Goal: Transaction & Acquisition: Purchase product/service

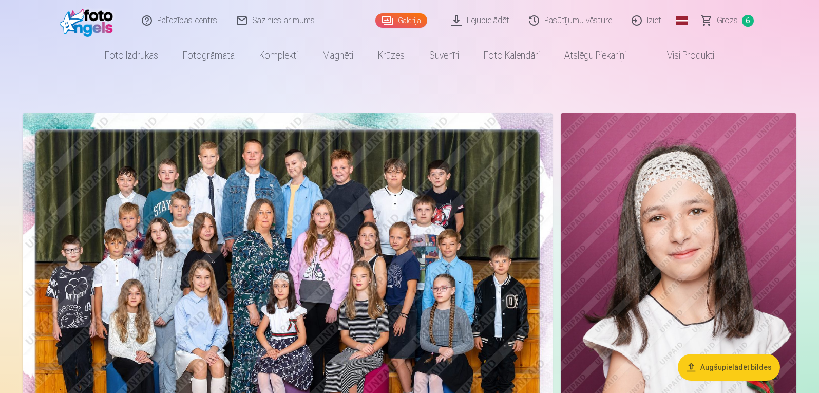
click at [718, 21] on span "Grozs" at bounding box center [727, 20] width 21 height 12
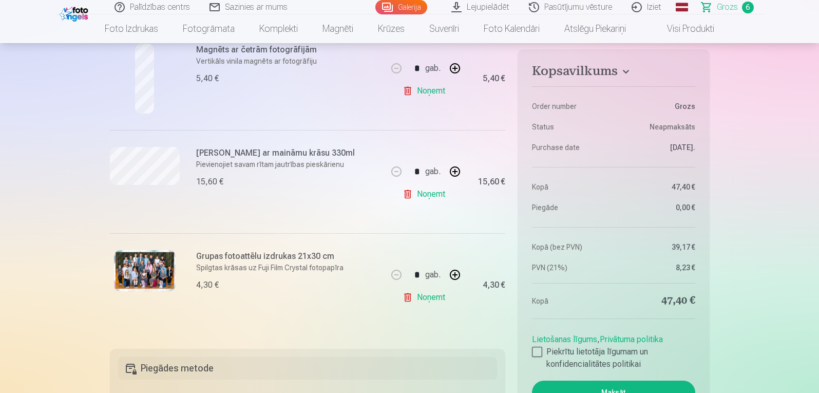
scroll to position [536, 0]
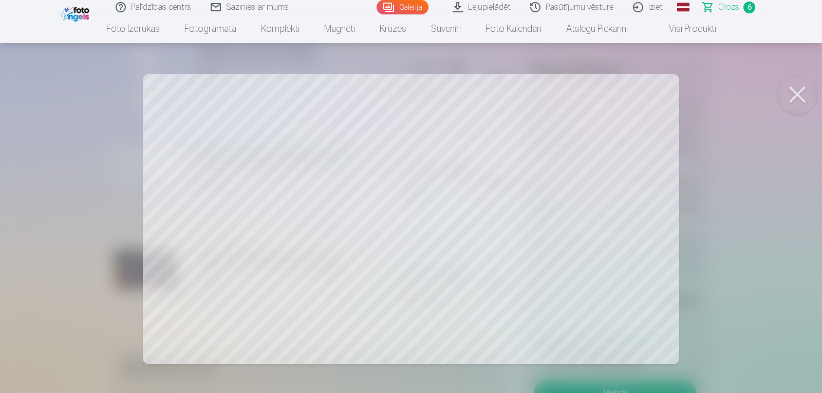
click at [797, 92] on button at bounding box center [796, 94] width 41 height 41
click at [802, 91] on button at bounding box center [796, 94] width 41 height 41
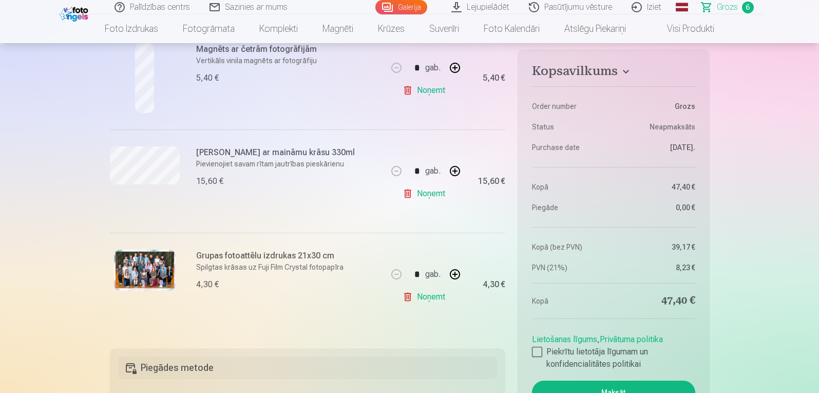
click at [421, 193] on link "Noņemt" at bounding box center [426, 193] width 47 height 21
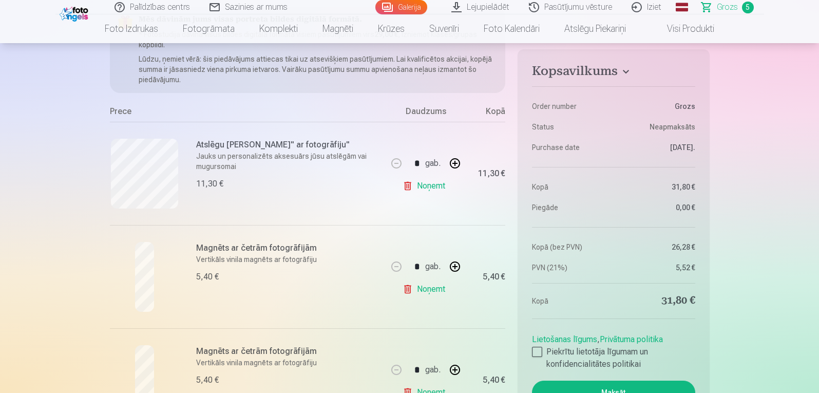
scroll to position [208, 0]
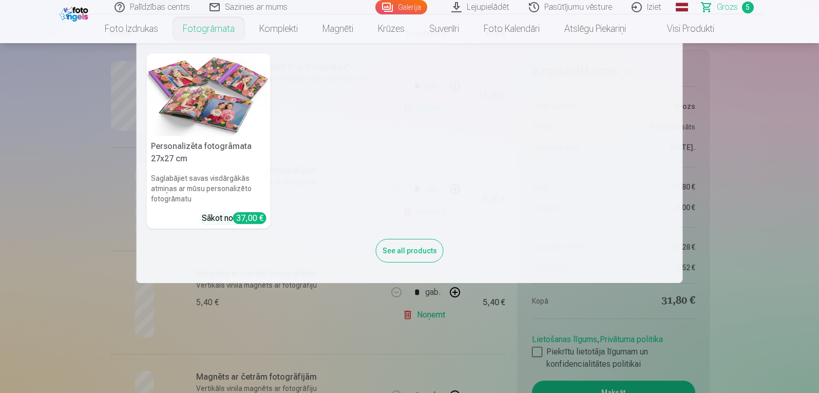
click at [71, 143] on nav "Personalizēta fotogrāmata 27x27 cm Saglabājiet savas visdārgākās atmiņas ar mūs…" at bounding box center [409, 163] width 819 height 240
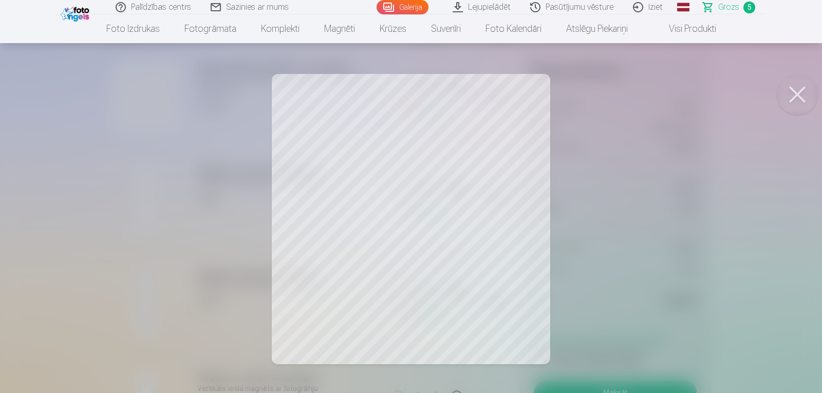
click at [104, 135] on div at bounding box center [411, 196] width 822 height 393
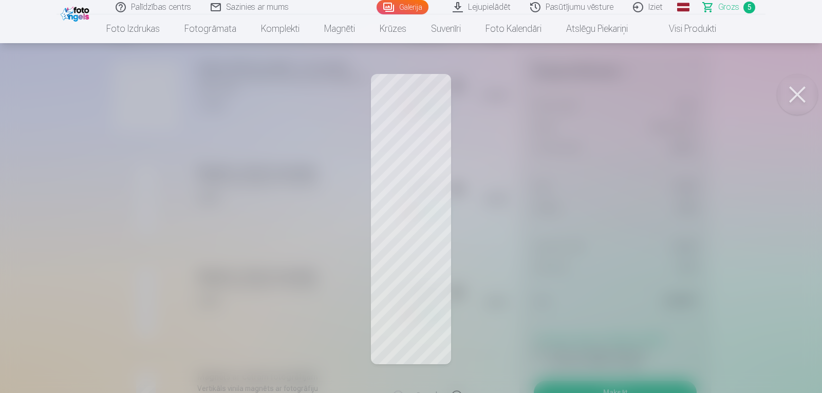
click at [52, 233] on div at bounding box center [411, 196] width 822 height 393
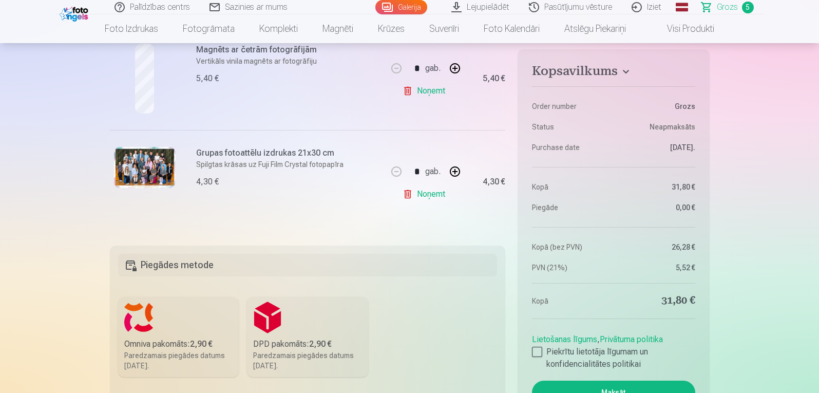
scroll to position [541, 0]
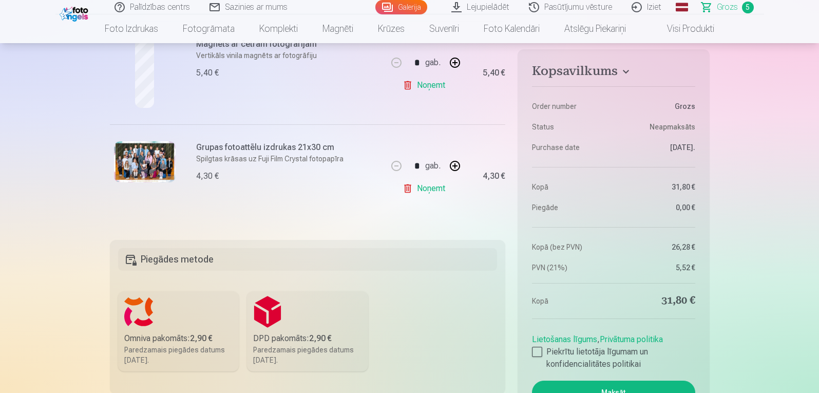
click at [134, 155] on img at bounding box center [145, 161] width 62 height 41
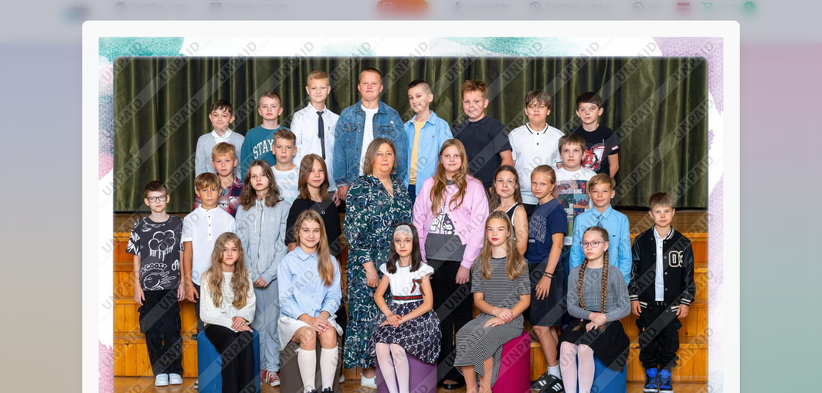
click at [134, 155] on img at bounding box center [411, 245] width 624 height 416
click at [802, 83] on div at bounding box center [411, 196] width 822 height 393
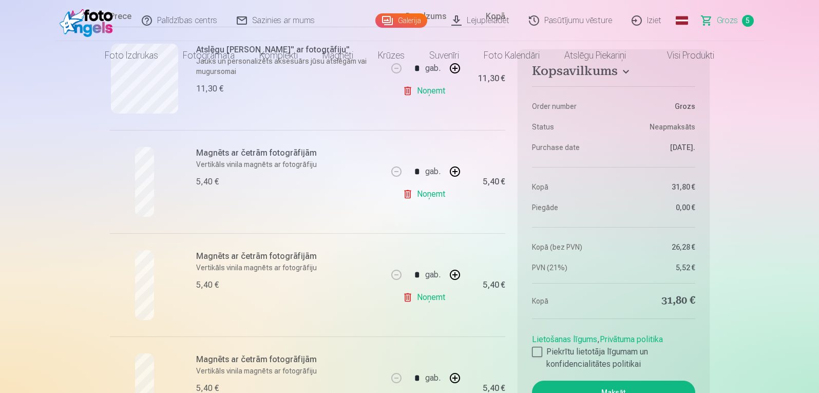
scroll to position [0, 0]
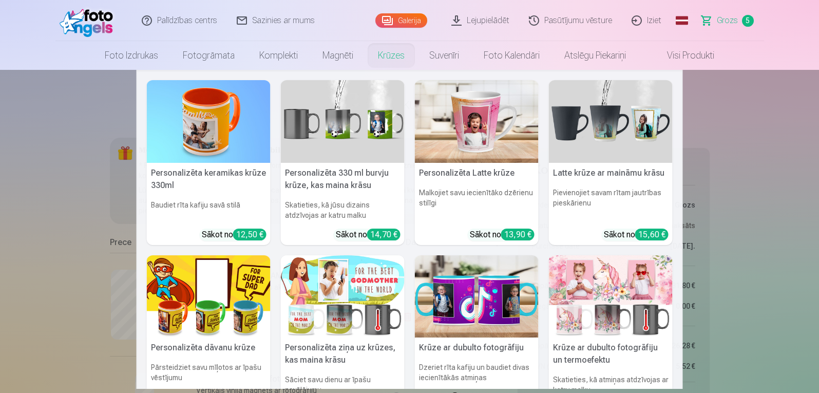
click at [379, 58] on link "Krūzes" at bounding box center [391, 55] width 51 height 29
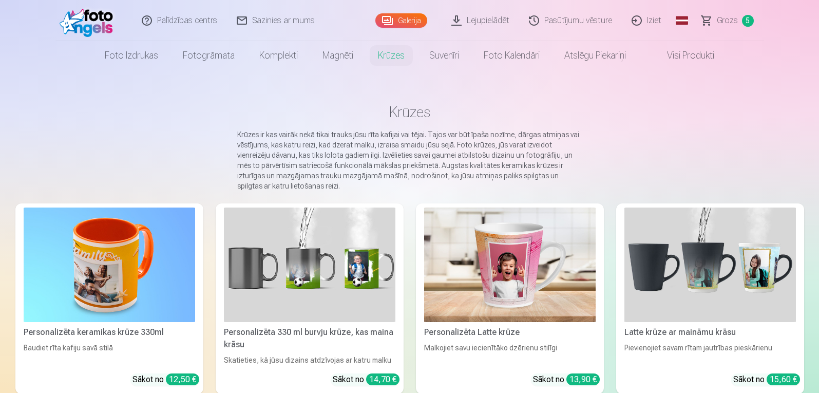
click at [379, 58] on link "Krūzes" at bounding box center [391, 55] width 51 height 29
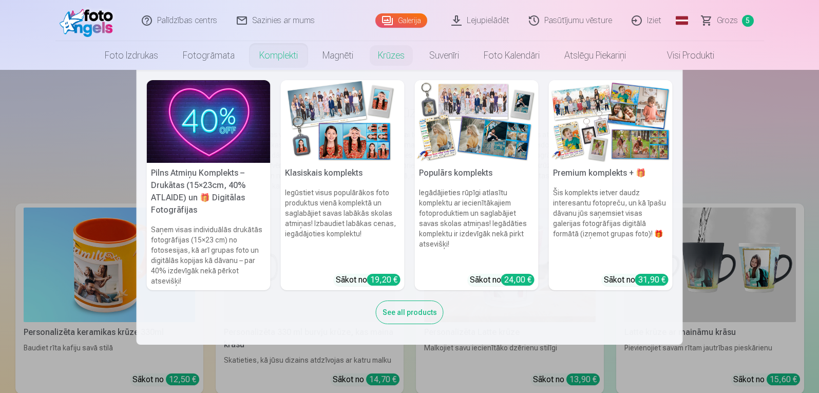
click at [103, 129] on nav "Pilns Atmiņu Komplekts – Drukātas (15×23cm, 40% ATLAIDE) un 🎁 Digitālas Fotogrā…" at bounding box center [409, 207] width 819 height 275
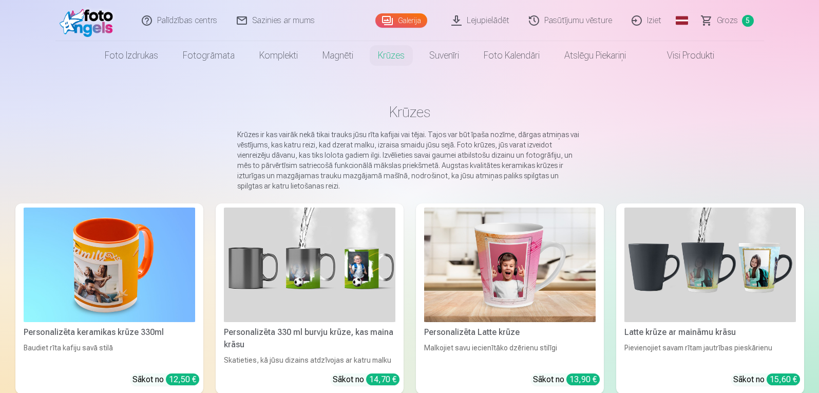
click at [676, 282] on img at bounding box center [710, 264] width 172 height 115
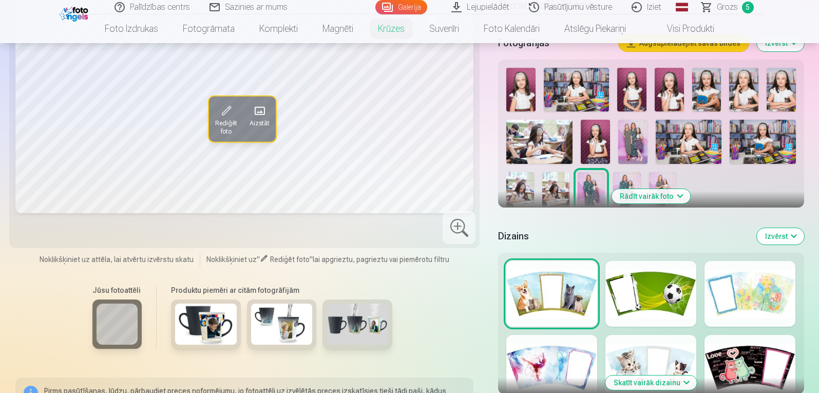
scroll to position [211, 0]
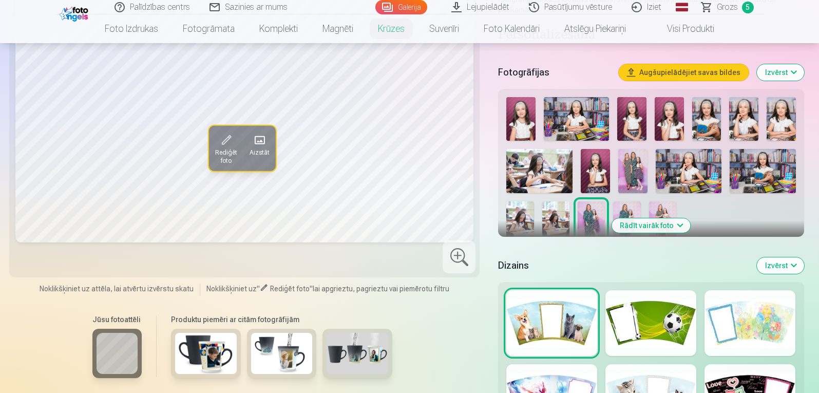
click at [724, 366] on div at bounding box center [750, 397] width 91 height 66
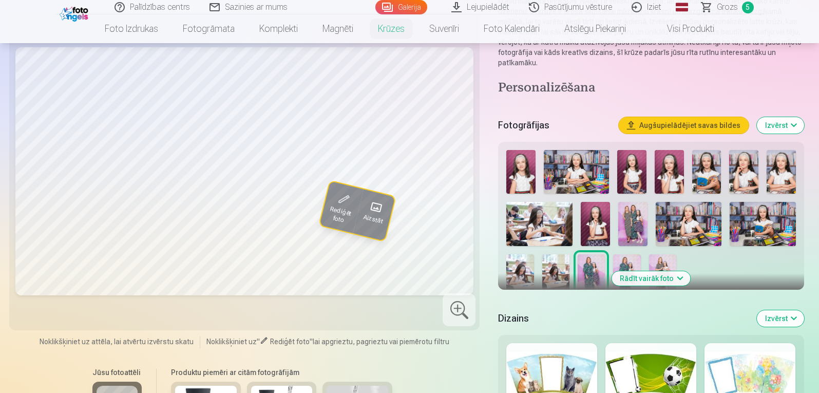
scroll to position [147, 0]
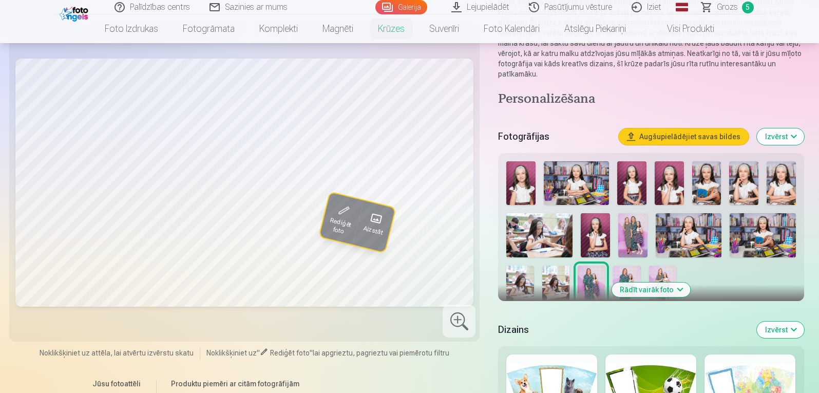
click at [593, 229] on img at bounding box center [595, 235] width 29 height 44
click at [533, 181] on img at bounding box center [520, 183] width 29 height 44
click at [632, 174] on img at bounding box center [631, 183] width 29 height 44
click at [673, 173] on img at bounding box center [669, 183] width 29 height 44
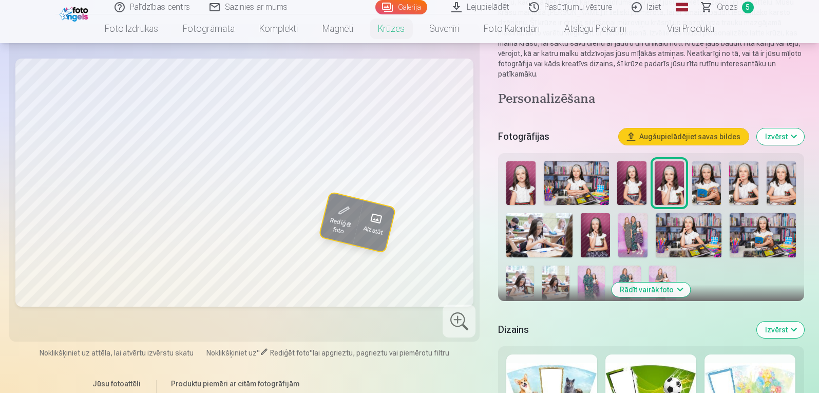
click at [527, 173] on img at bounding box center [520, 183] width 29 height 44
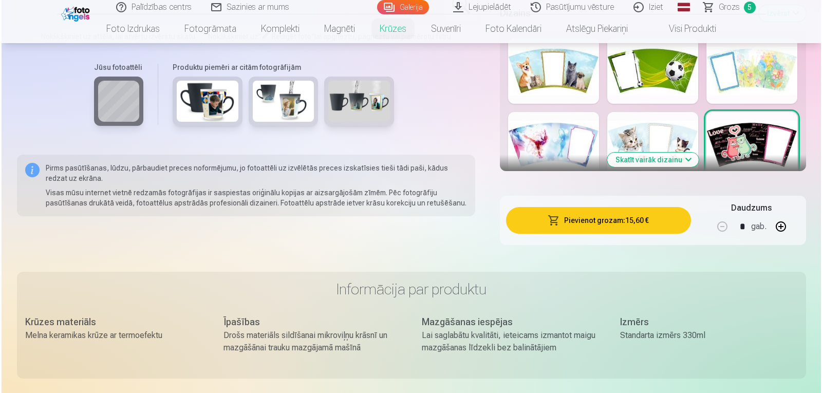
scroll to position [451, 0]
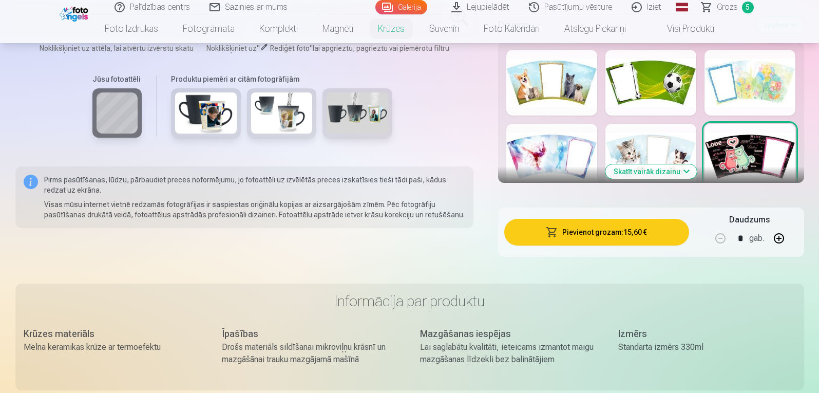
click at [600, 219] on button "Pievienot grozam : 15,60 €" at bounding box center [596, 232] width 184 height 27
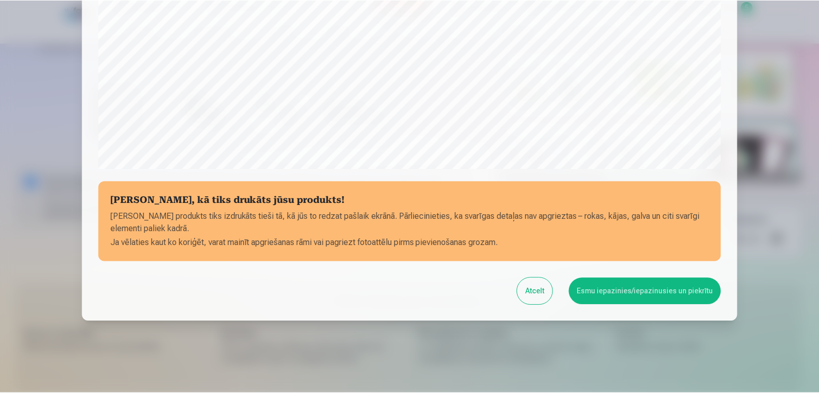
scroll to position [347, 0]
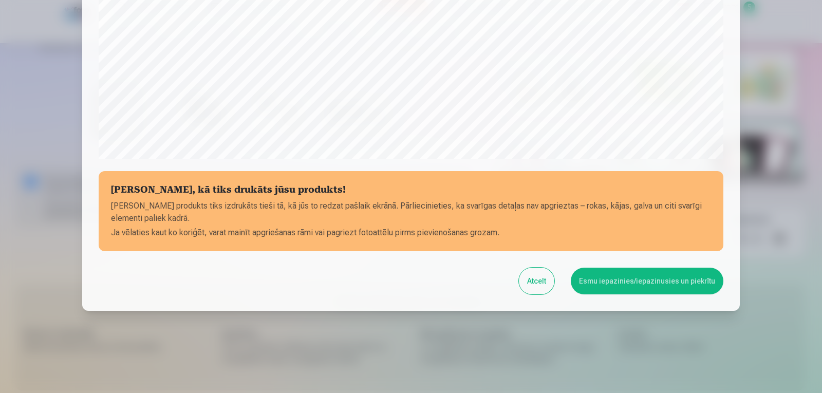
click at [599, 278] on button "Esmu iepazinies/iepazinusies un piekrītu" at bounding box center [647, 281] width 153 height 27
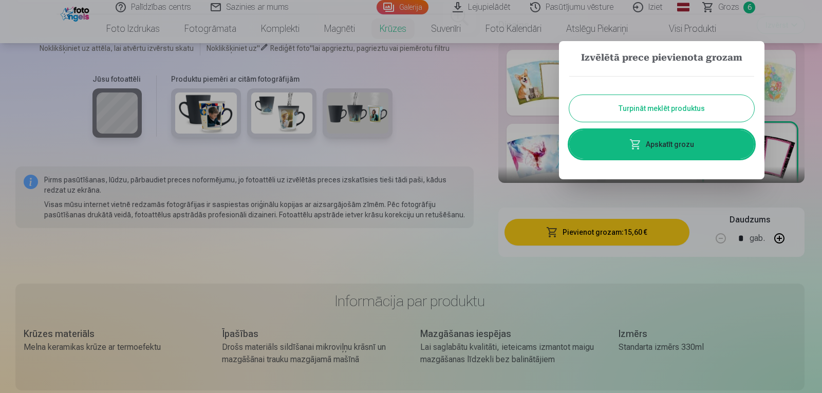
click at [637, 109] on button "Turpināt meklēt produktus" at bounding box center [661, 108] width 185 height 27
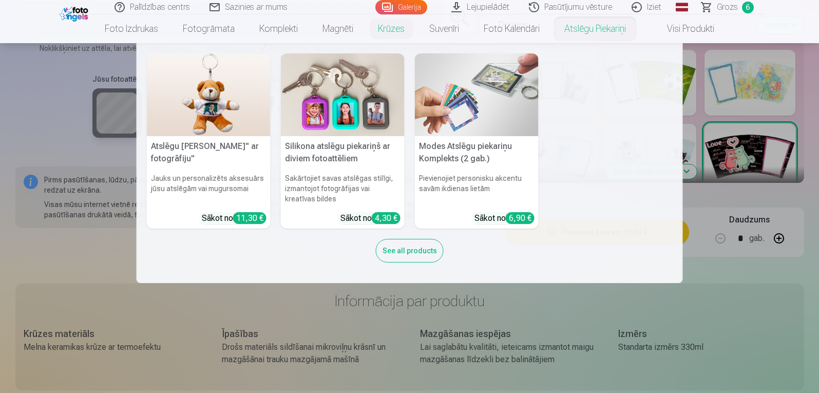
click at [355, 94] on img at bounding box center [343, 94] width 124 height 83
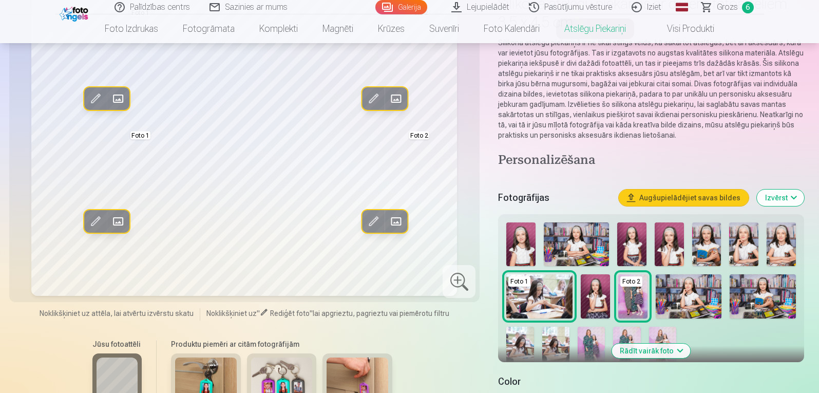
scroll to position [69, 0]
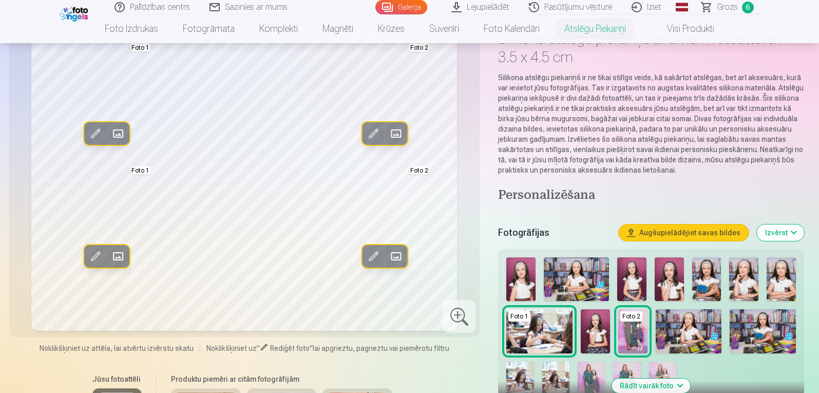
click at [398, 264] on span at bounding box center [396, 256] width 16 height 16
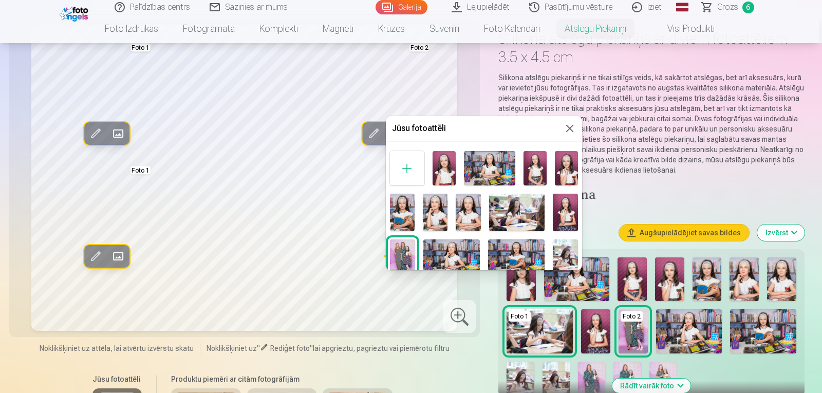
click at [445, 161] on img at bounding box center [443, 168] width 23 height 34
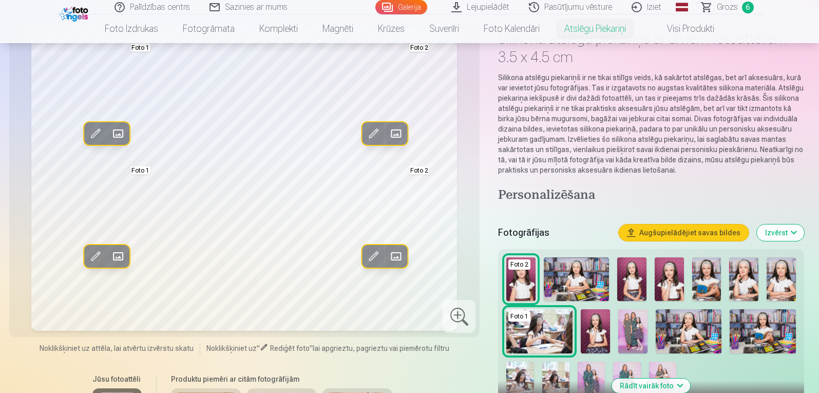
click at [702, 335] on img at bounding box center [689, 331] width 66 height 44
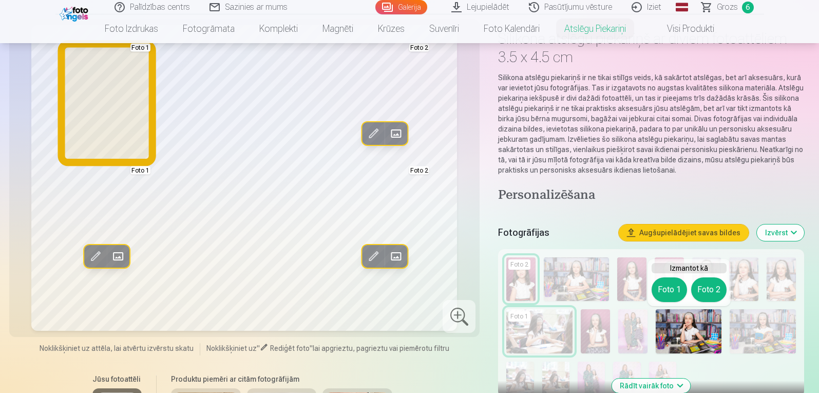
click at [665, 291] on button "Foto 1" at bounding box center [669, 289] width 35 height 25
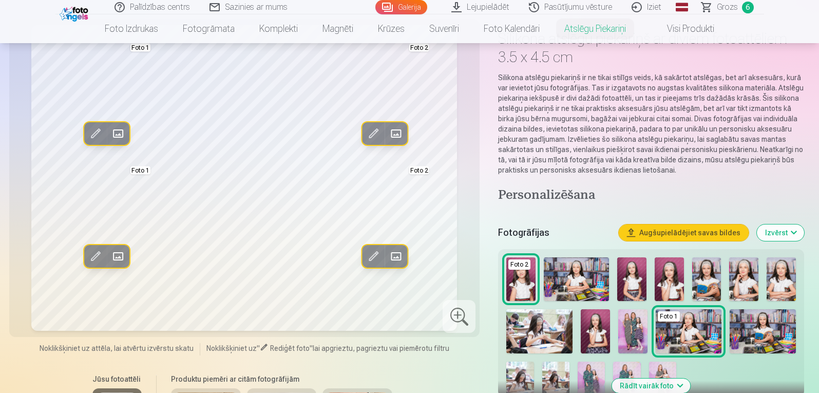
click at [782, 278] on img at bounding box center [781, 279] width 29 height 44
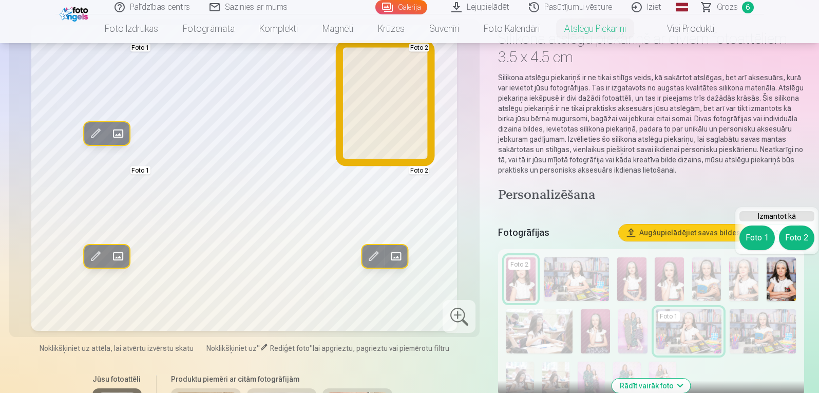
click at [800, 242] on button "Foto 2" at bounding box center [796, 237] width 35 height 25
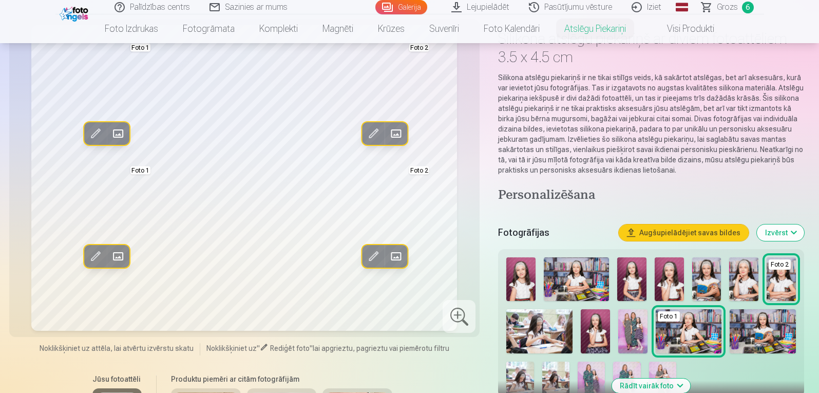
click at [671, 274] on img at bounding box center [669, 279] width 29 height 44
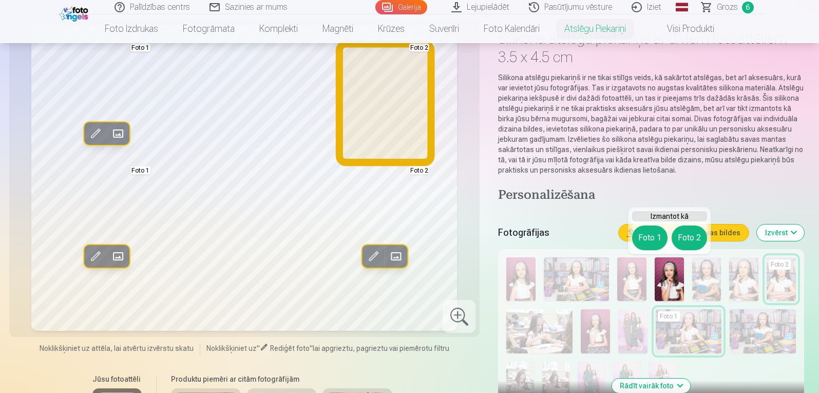
click at [688, 238] on button "Foto 2" at bounding box center [689, 237] width 35 height 25
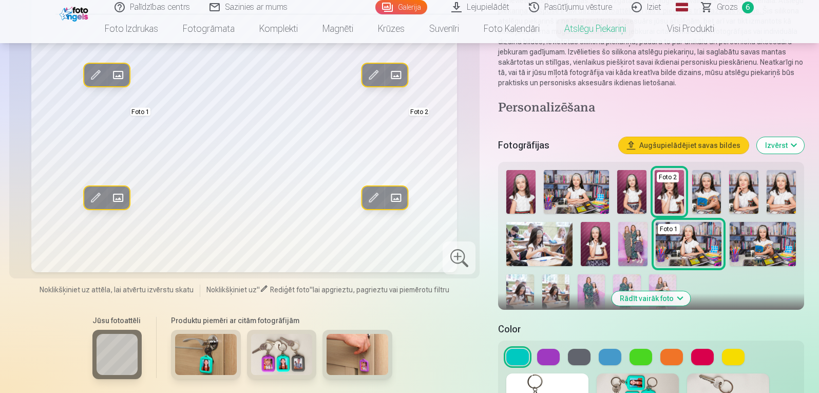
scroll to position [162, 0]
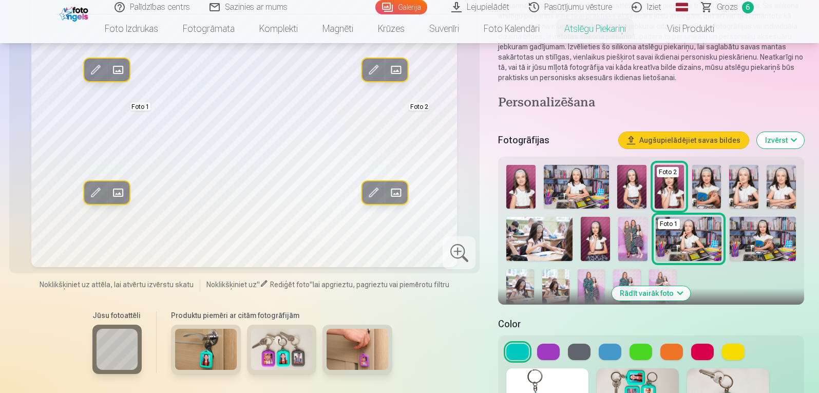
click at [695, 365] on div at bounding box center [651, 395] width 306 height 71
click at [701, 358] on button at bounding box center [702, 352] width 23 height 16
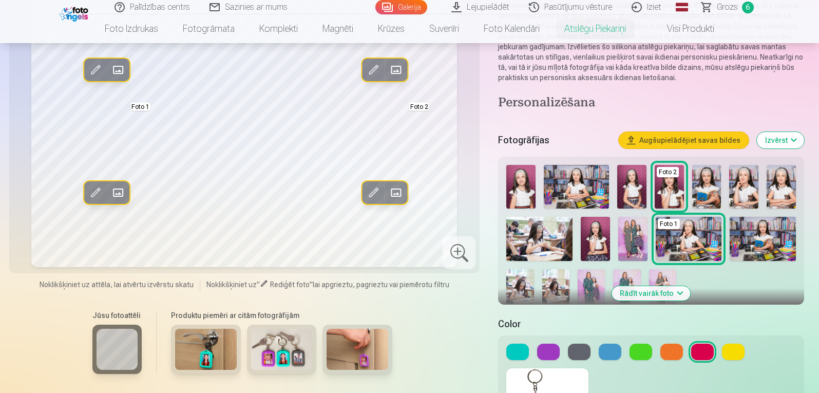
click at [552, 354] on button at bounding box center [548, 352] width 23 height 16
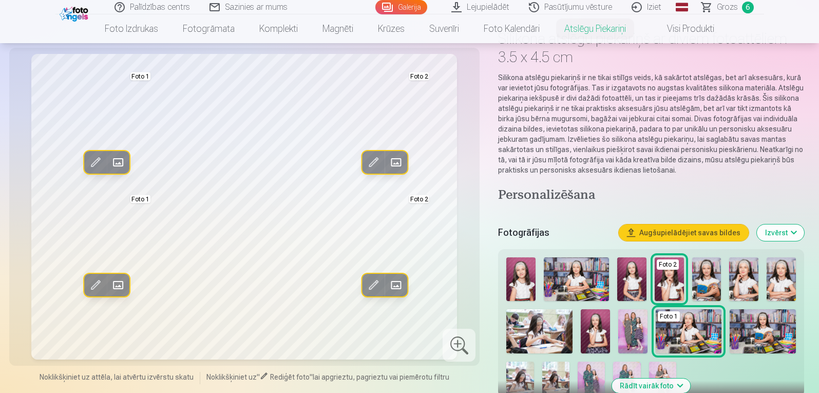
scroll to position [127, 0]
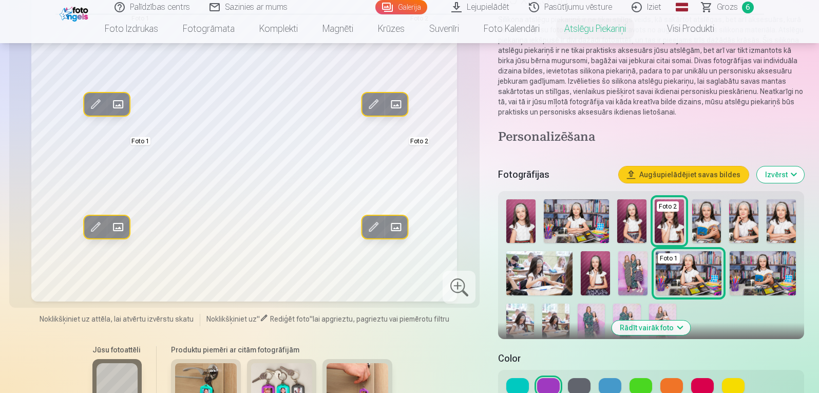
click at [814, 39] on nav "Foto izdrukas Augstas kvalitātes fotoattēlu izdrukas 210 gsm papīrs, piesātināt…" at bounding box center [409, 28] width 819 height 29
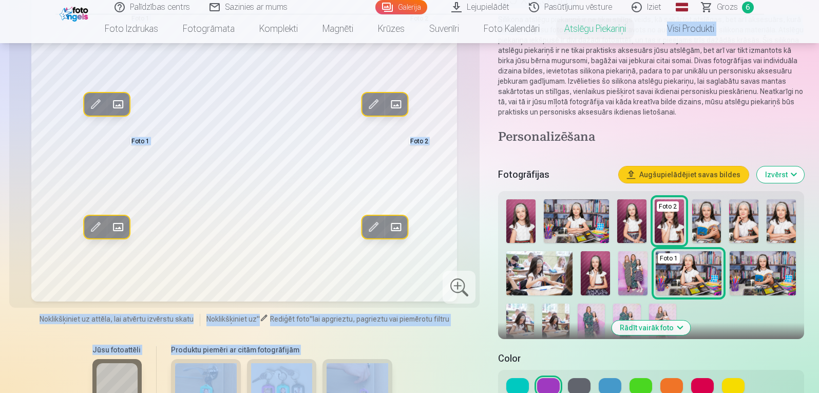
click at [817, 29] on nav "Foto izdrukas Augstas kvalitātes fotoattēlu izdrukas 210 gsm papīrs, piesātināt…" at bounding box center [409, 28] width 819 height 29
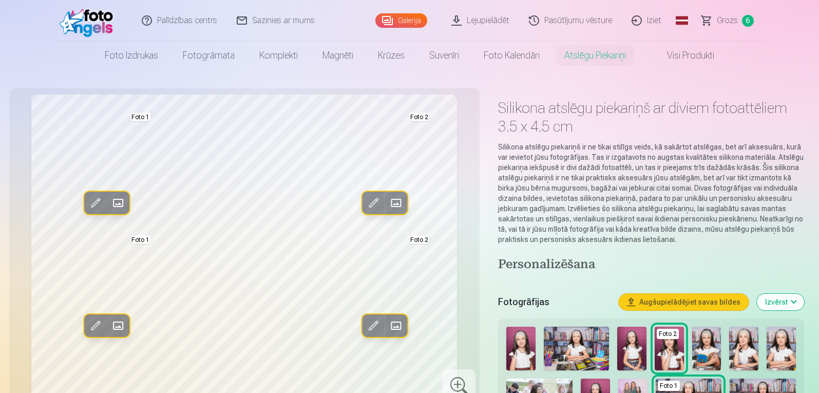
scroll to position [12, 0]
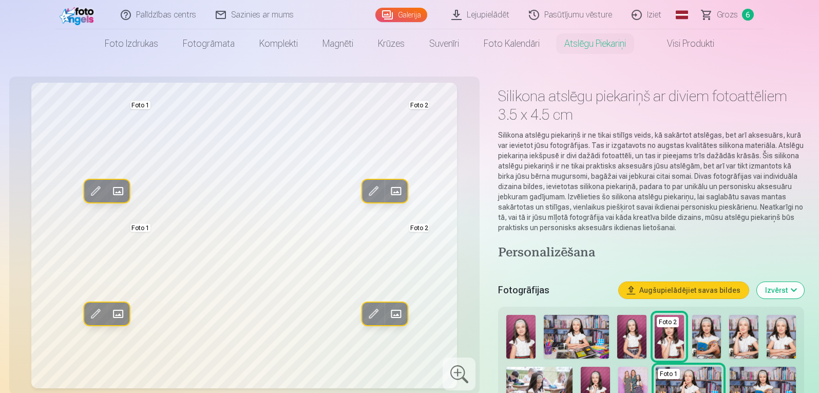
click at [522, 332] on img at bounding box center [520, 337] width 29 height 44
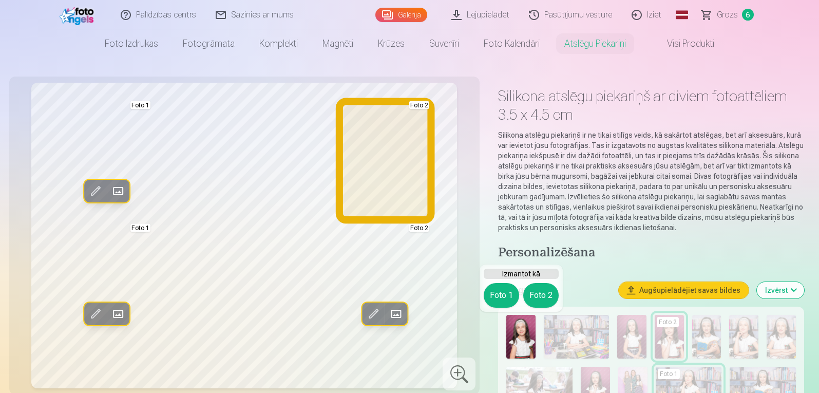
click at [547, 294] on button "Foto 2" at bounding box center [540, 295] width 35 height 25
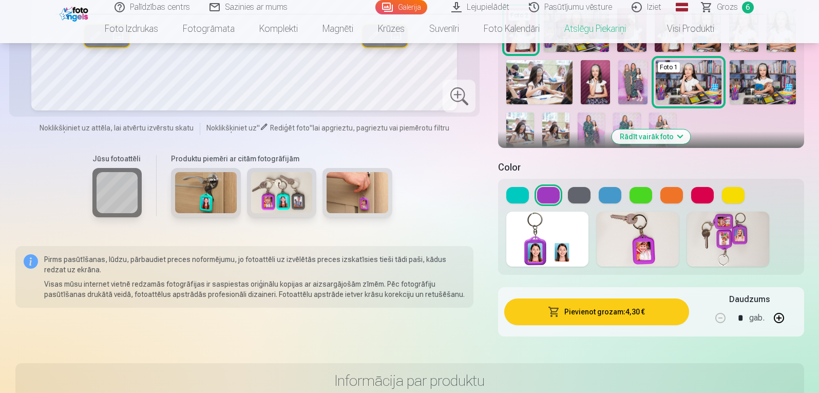
scroll to position [325, 0]
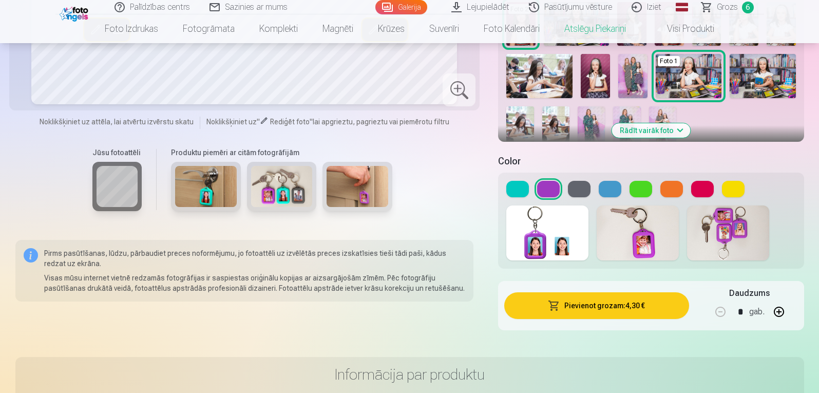
click at [780, 312] on button "button" at bounding box center [779, 311] width 25 height 25
type input "*"
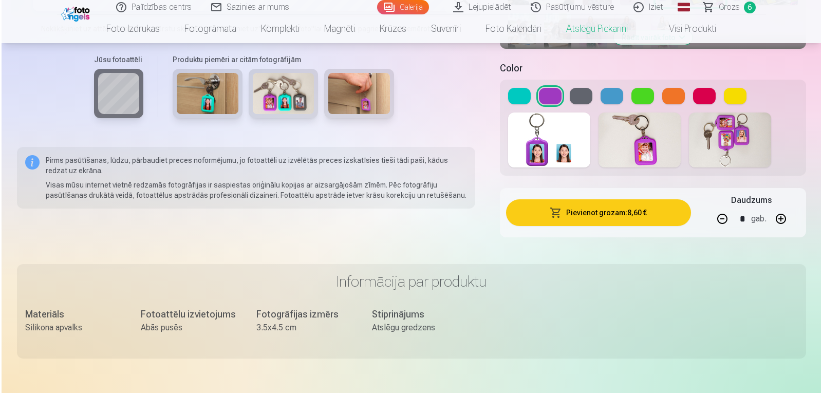
scroll to position [411, 0]
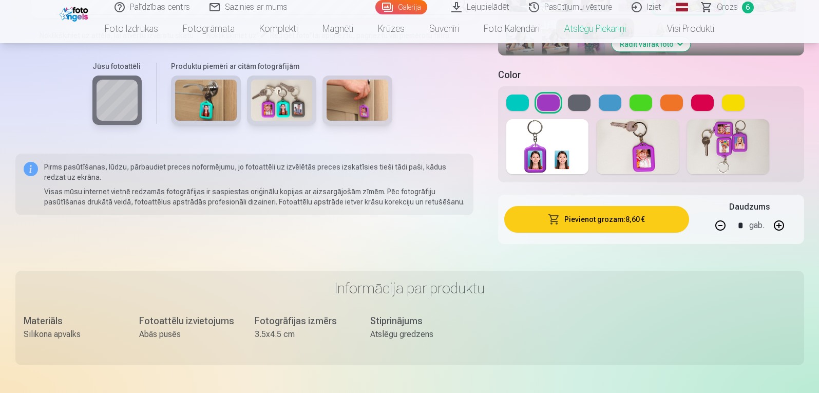
click at [623, 220] on button "Pievienot grozam : 8,60 €" at bounding box center [596, 219] width 184 height 27
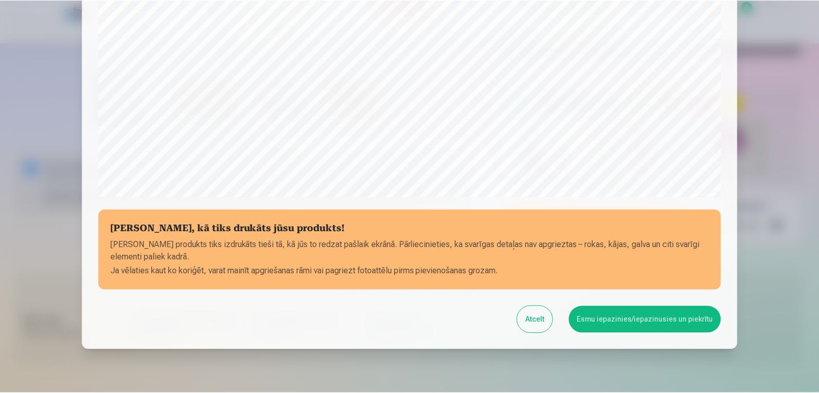
scroll to position [347, 0]
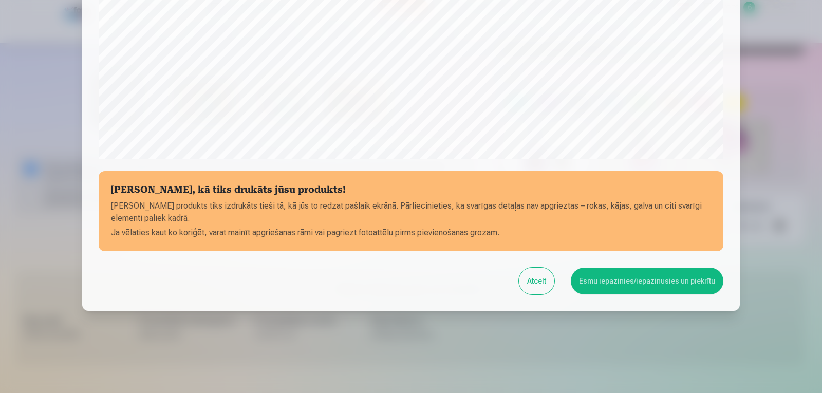
click at [626, 280] on button "Esmu iepazinies/iepazinusies un piekrītu" at bounding box center [647, 281] width 153 height 27
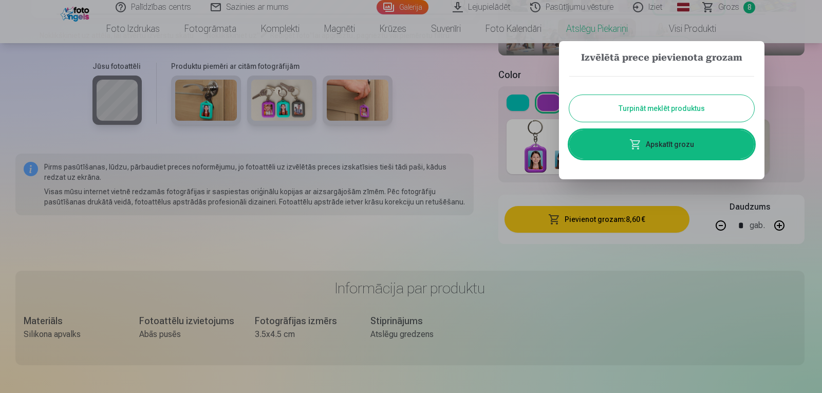
click at [669, 144] on link "Apskatīt grozu" at bounding box center [661, 144] width 185 height 29
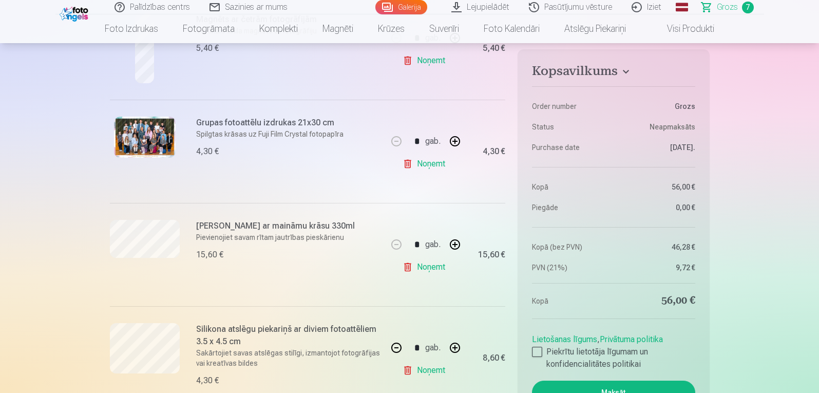
scroll to position [554, 0]
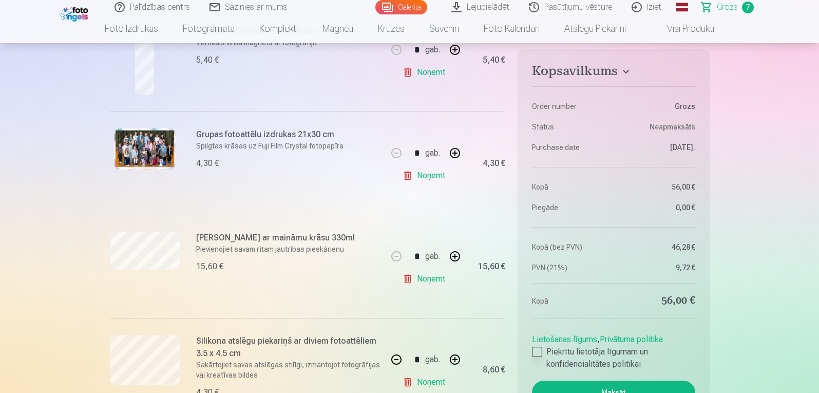
click at [537, 352] on div at bounding box center [537, 352] width 10 height 10
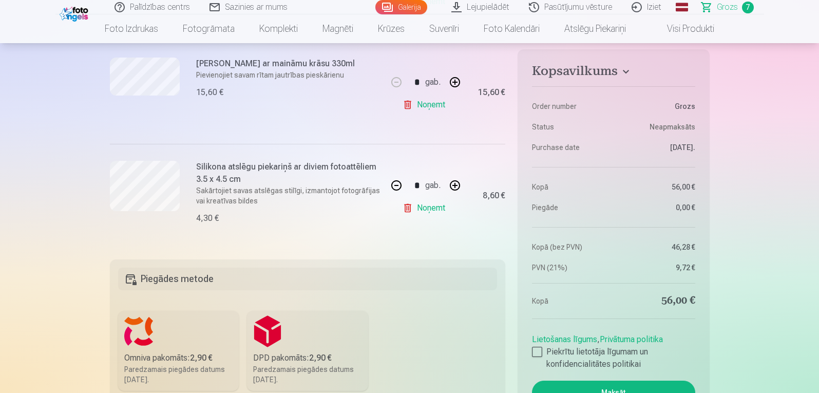
scroll to position [734, 0]
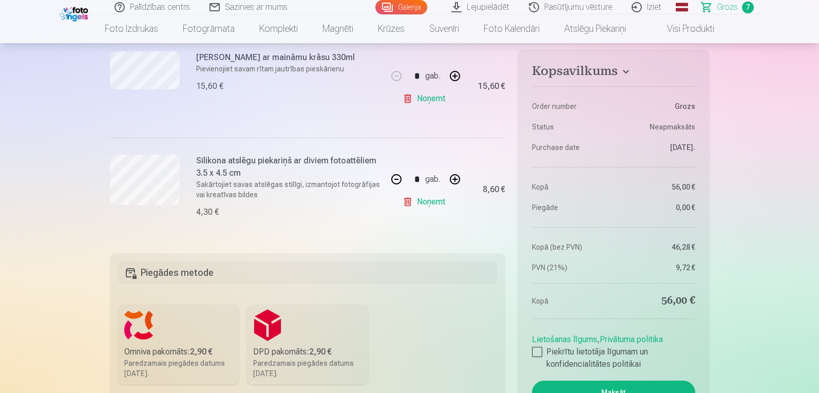
click at [624, 389] on button "Maksāt" at bounding box center [613, 393] width 163 height 24
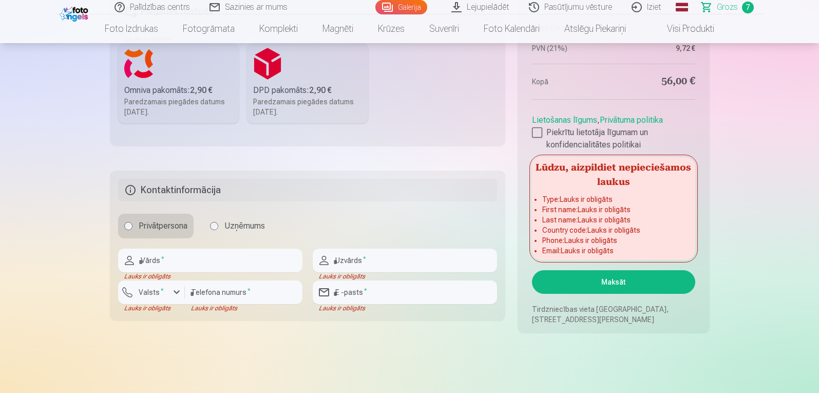
scroll to position [977, 0]
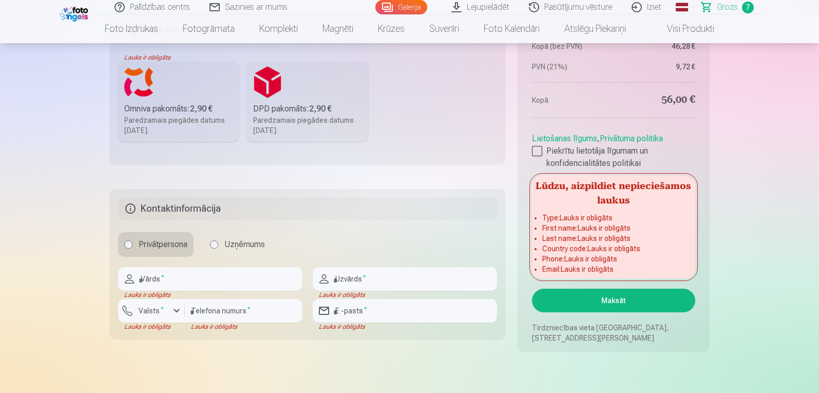
drag, startPoint x: 797, startPoint y: 127, endPoint x: 812, endPoint y: 117, distance: 18.1
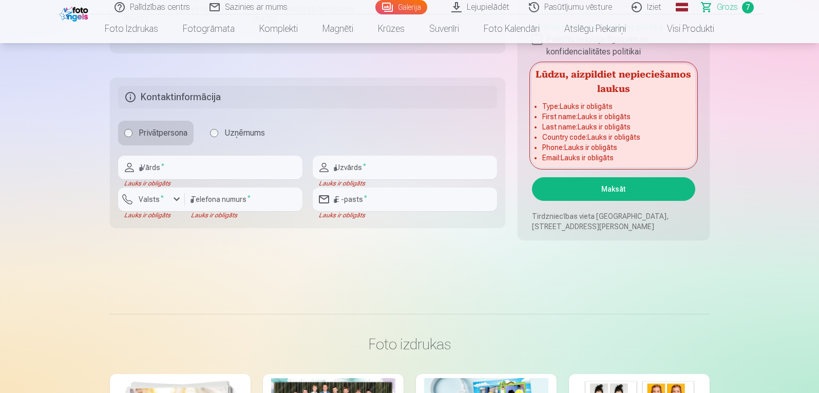
scroll to position [1089, 0]
click at [223, 172] on input "text" at bounding box center [210, 167] width 184 height 24
type input "******"
type input "********"
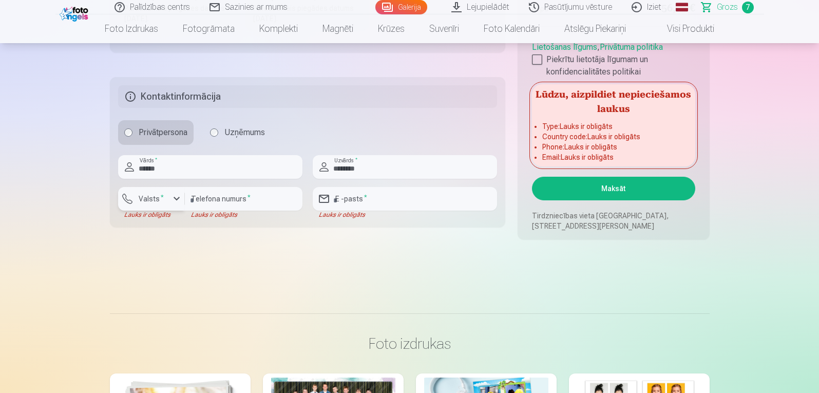
click at [177, 203] on div "button" at bounding box center [176, 199] width 12 height 12
click at [175, 226] on li "+371 Latvija" at bounding box center [162, 223] width 73 height 21
click at [226, 204] on input "number" at bounding box center [244, 199] width 118 height 24
click at [348, 198] on input "email" at bounding box center [405, 199] width 184 height 24
type input "**********"
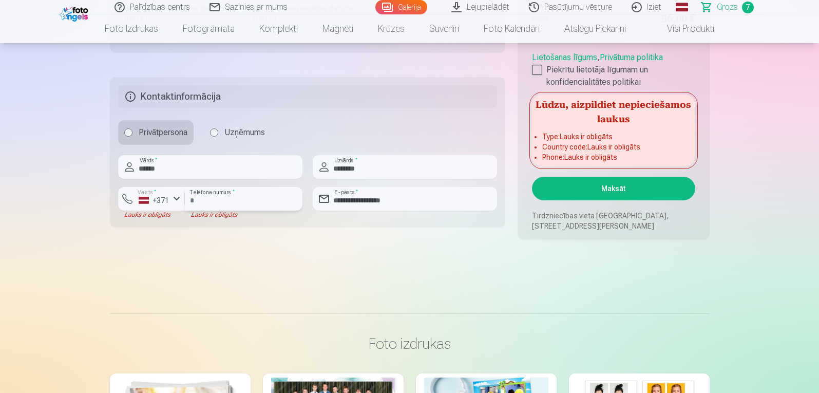
click at [232, 203] on input "number" at bounding box center [244, 199] width 118 height 24
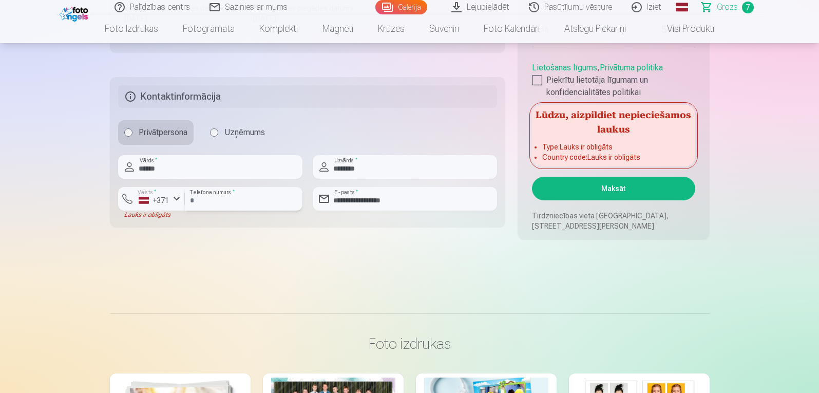
type input "********"
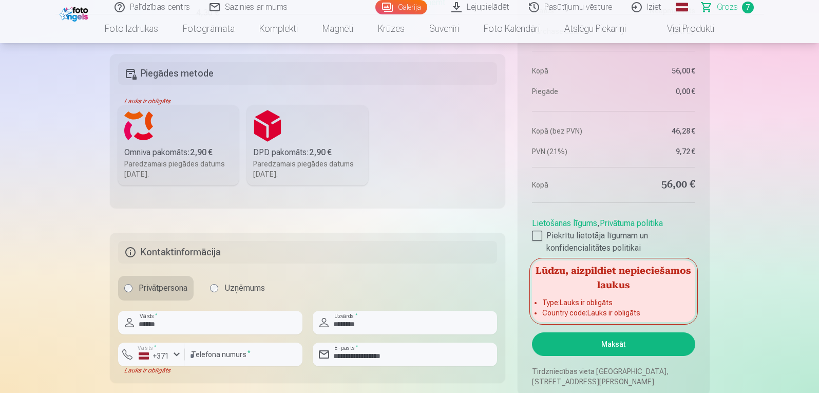
scroll to position [927, 0]
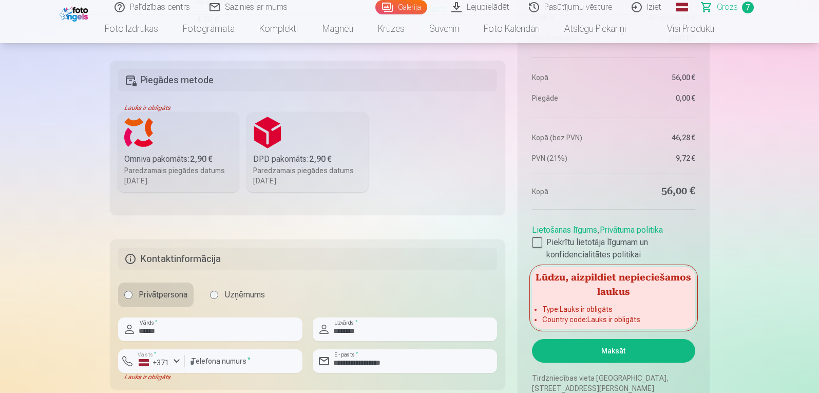
click at [207, 150] on label "Omniva pakomāts : 2,90 € Paredzamais piegādes datums 25.10.2025." at bounding box center [178, 152] width 121 height 80
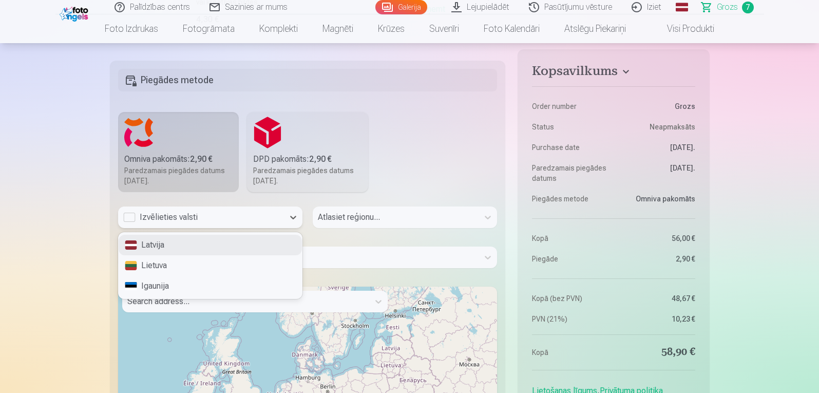
click at [186, 221] on div "Izvēlieties valsti" at bounding box center [201, 217] width 156 height 12
click at [176, 246] on div "Latvija" at bounding box center [210, 245] width 183 height 21
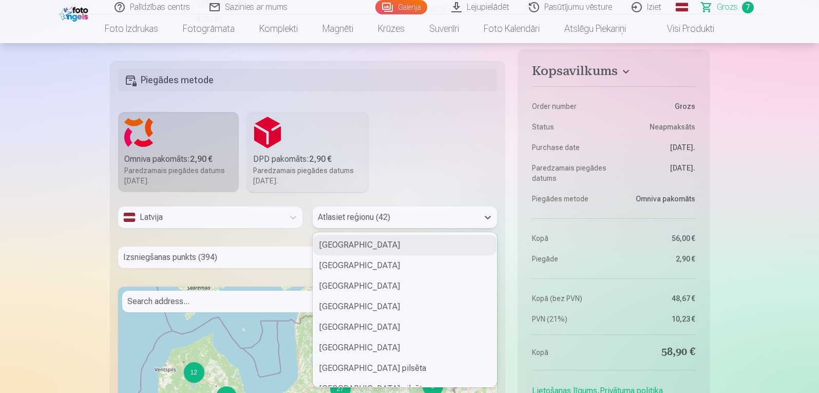
click at [377, 218] on div at bounding box center [396, 217] width 156 height 14
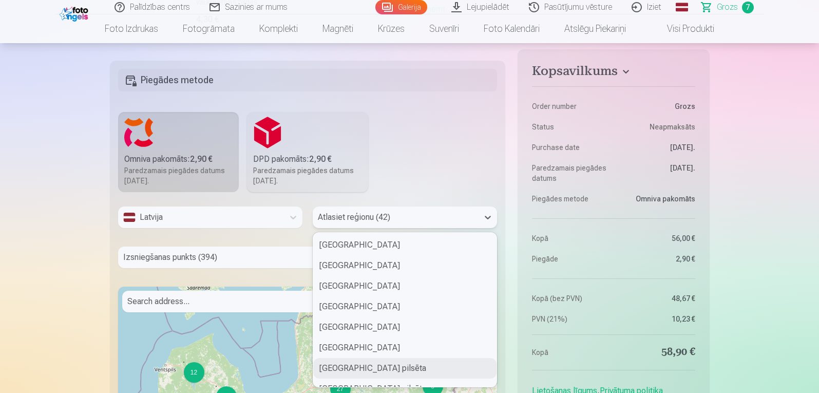
click at [358, 368] on div "Jelgavas pilsēta" at bounding box center [404, 368] width 183 height 21
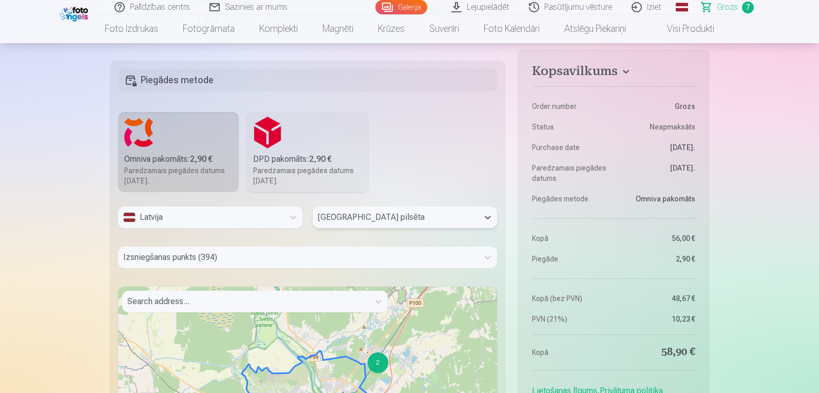
scroll to position [965, 0]
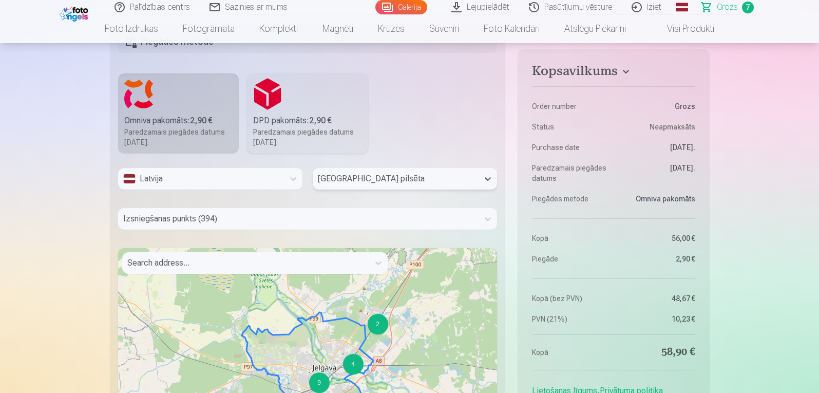
click at [248, 230] on div "Izsniegšanas punkts (394)" at bounding box center [307, 219] width 379 height 22
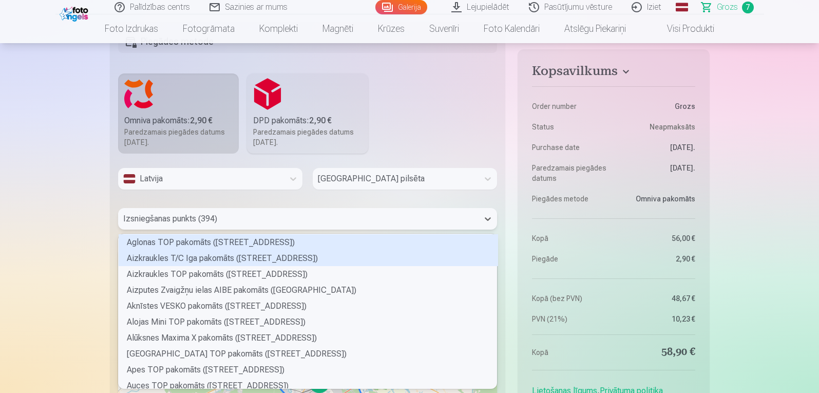
scroll to position [151, 375]
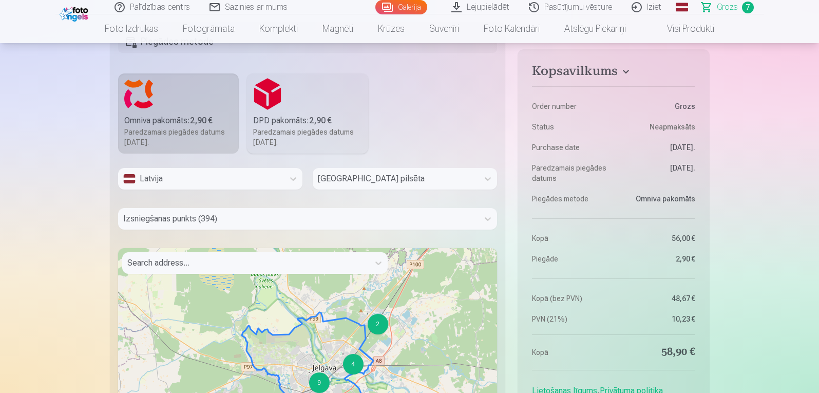
drag, startPoint x: 498, startPoint y: 244, endPoint x: 500, endPoint y: 255, distance: 10.9
click at [500, 255] on fieldset "Piegādes metode Omniva pakomāts : 2,90 € Paredzamais piegādes datums 25.10.2025…" at bounding box center [308, 272] width 396 height 501
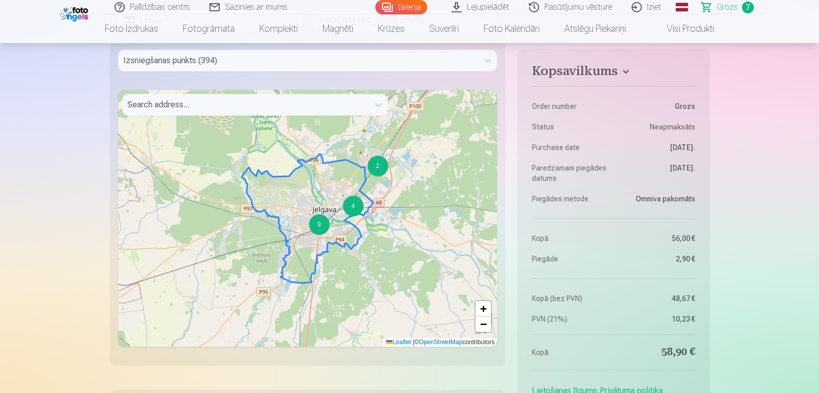
scroll to position [1117, 0]
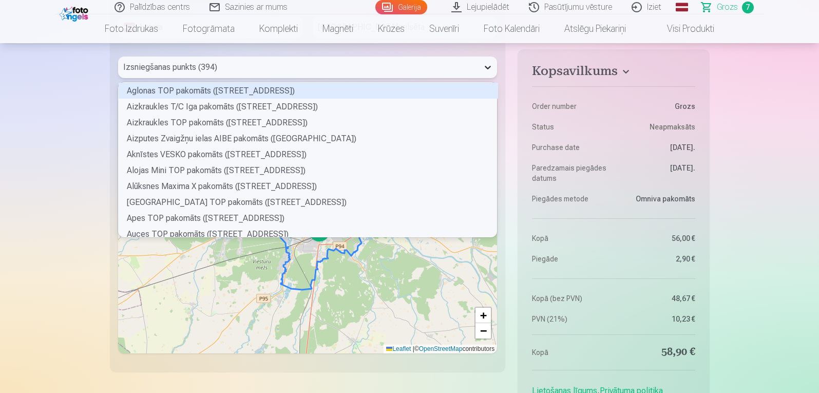
click at [489, 69] on icon at bounding box center [488, 67] width 10 height 10
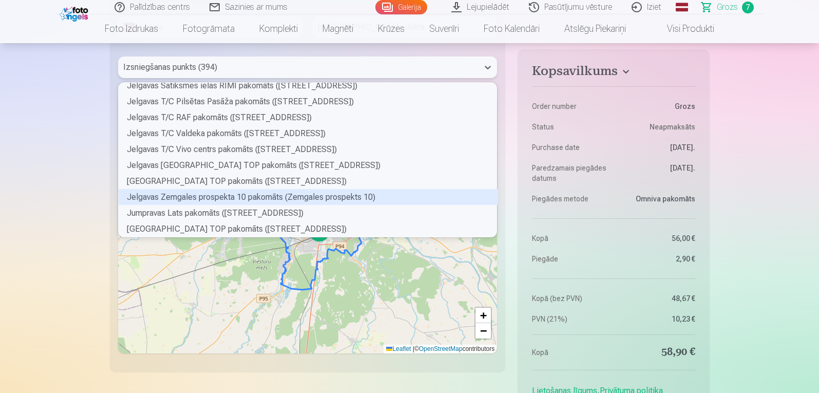
scroll to position [1098, 0]
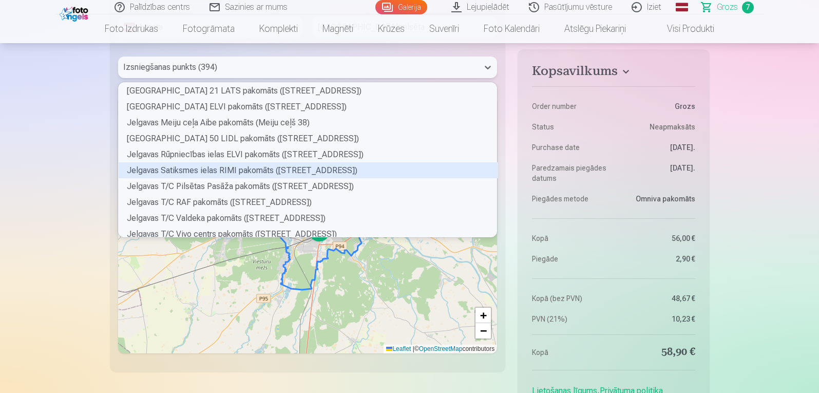
click at [260, 173] on div "Jelgavas Satiksmes ielas RIMI pakomāts (Satiksmes iela 35)" at bounding box center [308, 170] width 379 height 16
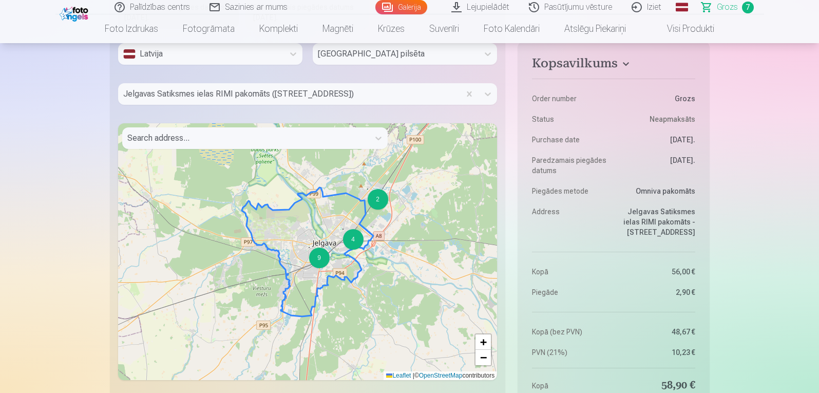
scroll to position [1077, 0]
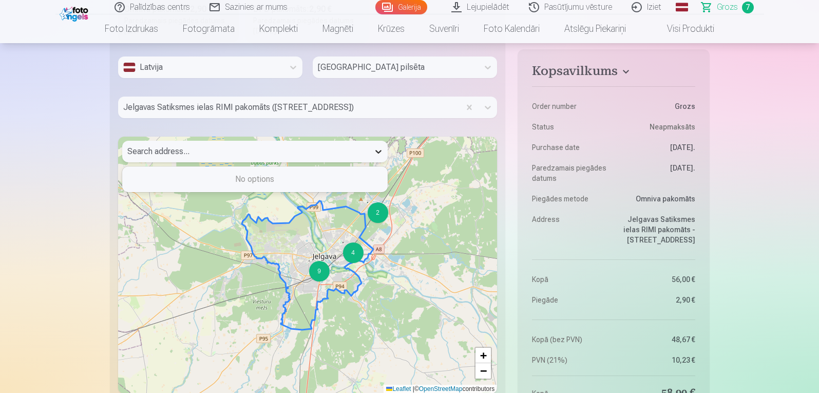
click at [381, 158] on div at bounding box center [378, 151] width 18 height 18
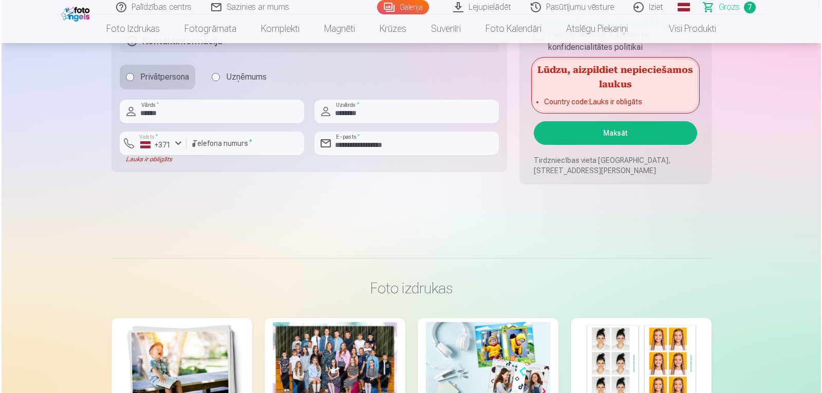
scroll to position [1505, 0]
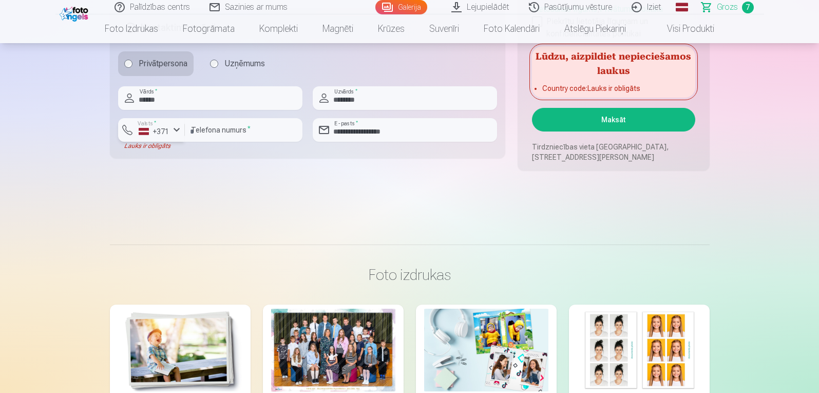
click at [179, 130] on div "button" at bounding box center [176, 130] width 12 height 12
click at [182, 148] on li "+371 Latvija" at bounding box center [171, 154] width 91 height 21
click at [143, 129] on div "+371" at bounding box center [154, 131] width 31 height 10
click at [159, 131] on div "+371" at bounding box center [154, 131] width 31 height 10
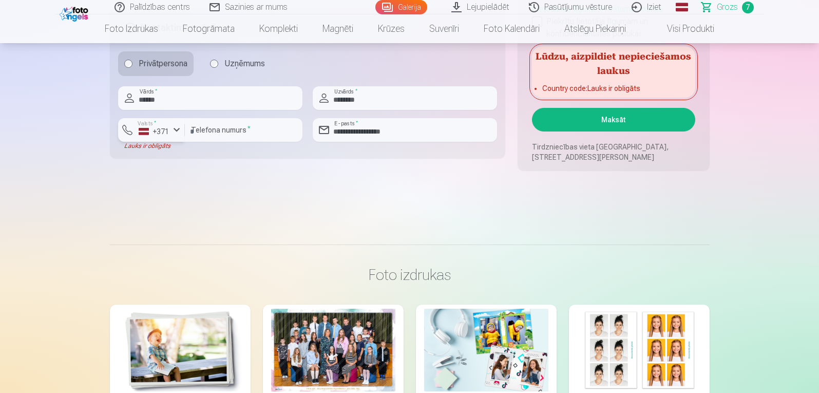
click at [176, 131] on div "button" at bounding box center [176, 130] width 12 height 12
click at [161, 173] on div "+370" at bounding box center [157, 174] width 21 height 12
click at [175, 130] on div "button" at bounding box center [176, 130] width 12 height 12
click at [170, 151] on li "+371 Latvija" at bounding box center [172, 154] width 93 height 21
click at [598, 127] on button "Maksāt" at bounding box center [613, 120] width 163 height 24
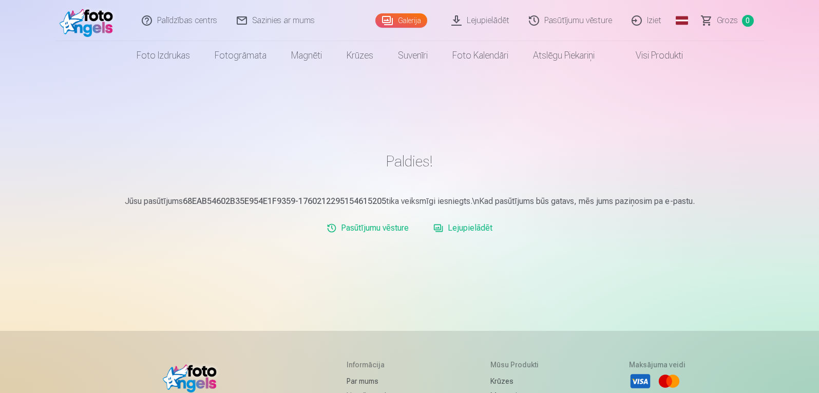
click at [658, 20] on link "Iziet" at bounding box center [646, 20] width 49 height 41
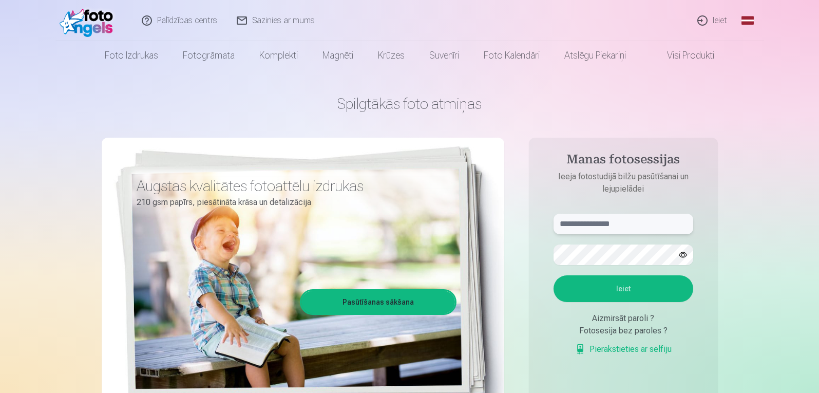
type input "**********"
click at [705, 18] on link "Ieiet" at bounding box center [712, 20] width 49 height 41
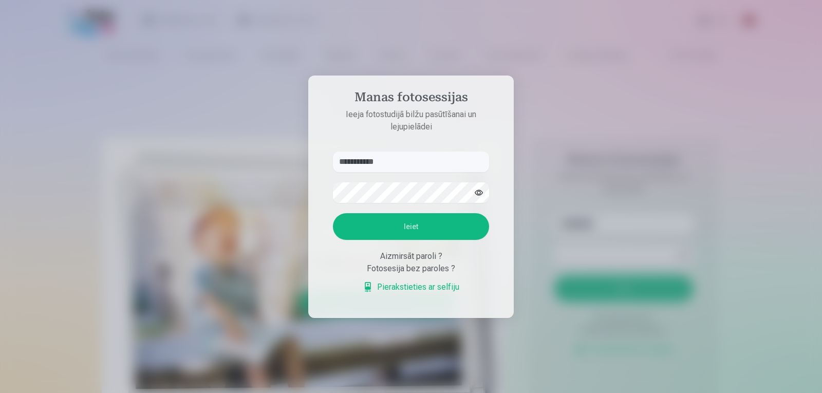
click at [457, 163] on input "**********" at bounding box center [411, 161] width 156 height 21
type input "**********"
click at [404, 225] on button "Ieiet" at bounding box center [411, 226] width 156 height 27
